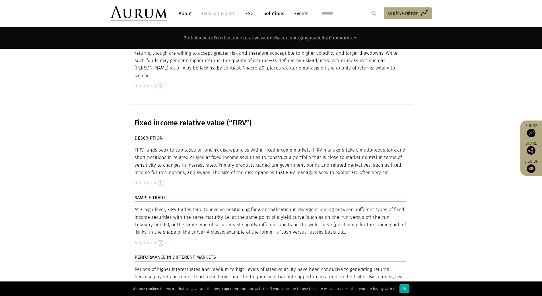
scroll to position [1252, 0]
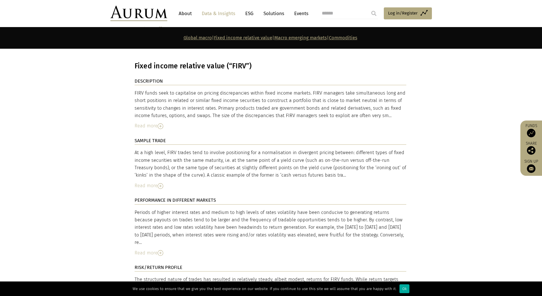
click at [359, 182] on div "Read more" at bounding box center [271, 185] width 272 height 7
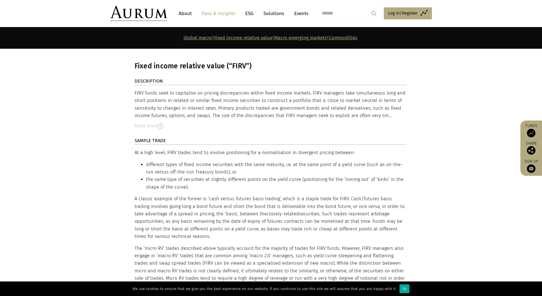
click at [423, 113] on section "DESCRIPTION FIRV funds seek to capitalise on pricing discrepancies within fixed…" at bounding box center [271, 267] width 542 height 380
click at [242, 195] on p "A classic example of the former is ‘cash versus futures basis trading’, which i…" at bounding box center [271, 217] width 272 height 45
